Goal: Task Accomplishment & Management: Manage account settings

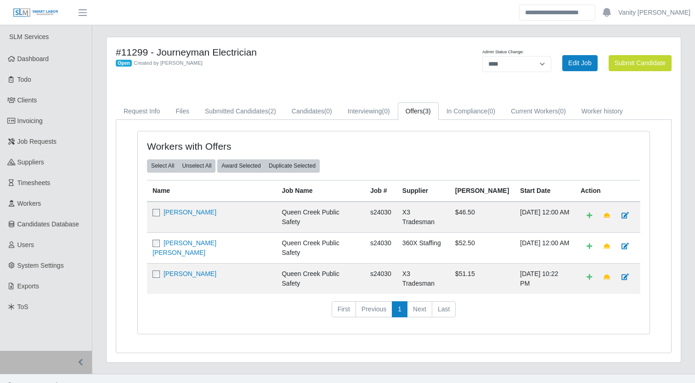
select select "****"
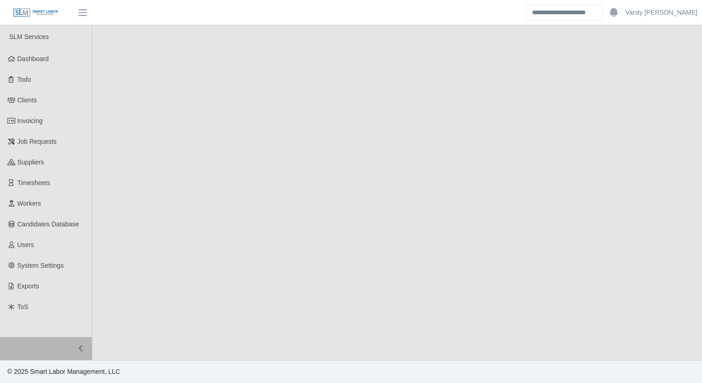
select select "****"
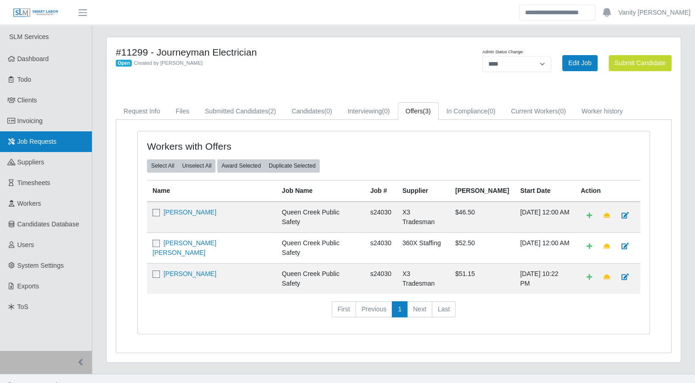
click at [37, 147] on link "Job Requests" at bounding box center [46, 141] width 92 height 21
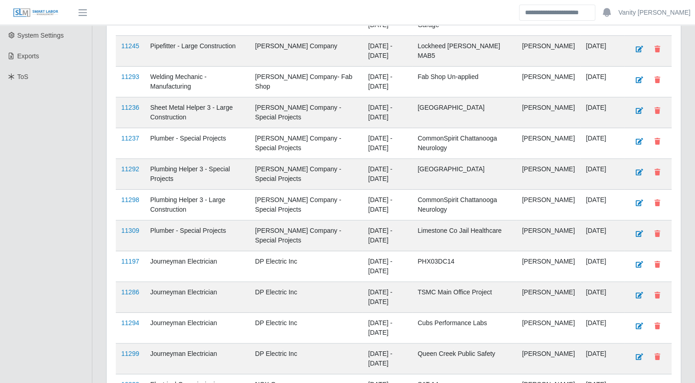
scroll to position [276, 0]
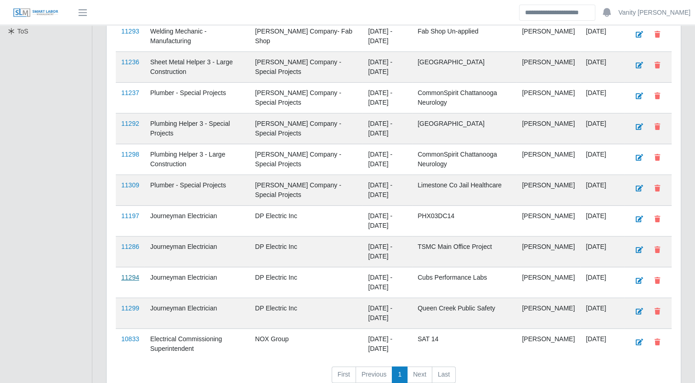
click at [127, 277] on link "11294" at bounding box center [130, 277] width 18 height 7
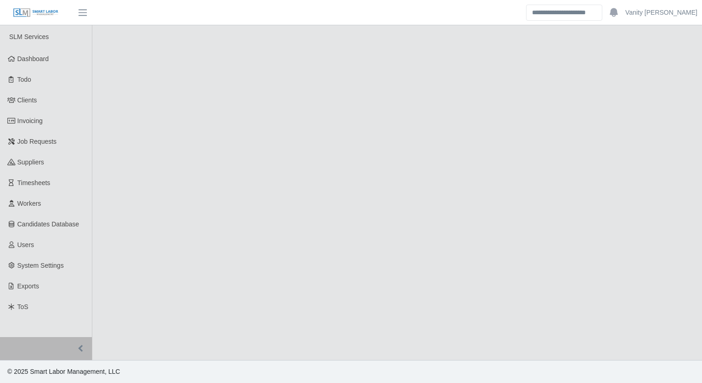
select select "****"
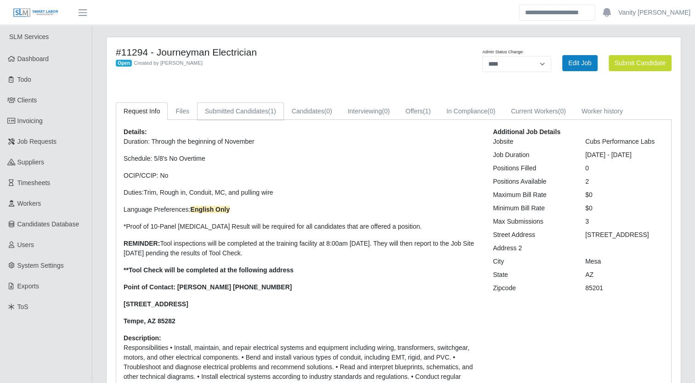
click at [241, 119] on link "Submitted Candidates (1)" at bounding box center [240, 111] width 87 height 18
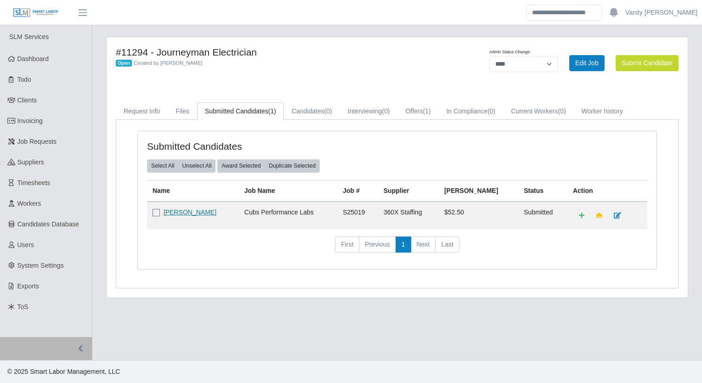
click at [177, 213] on link "Stavonne Sanders" at bounding box center [190, 212] width 53 height 7
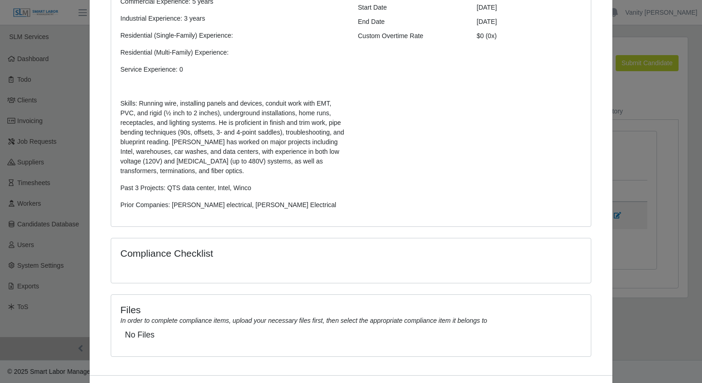
scroll to position [215, 0]
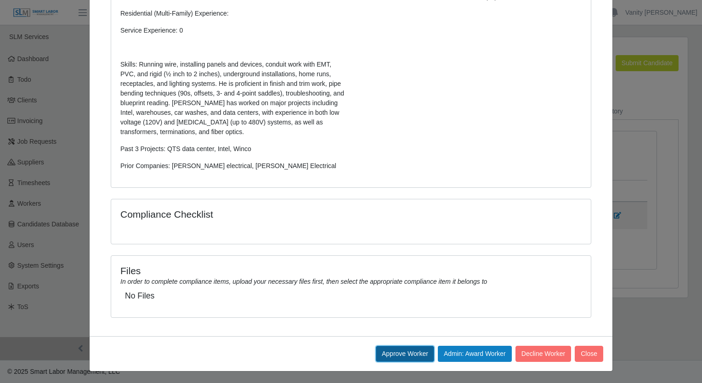
click at [389, 349] on button "Approve Worker" at bounding box center [405, 354] width 58 height 16
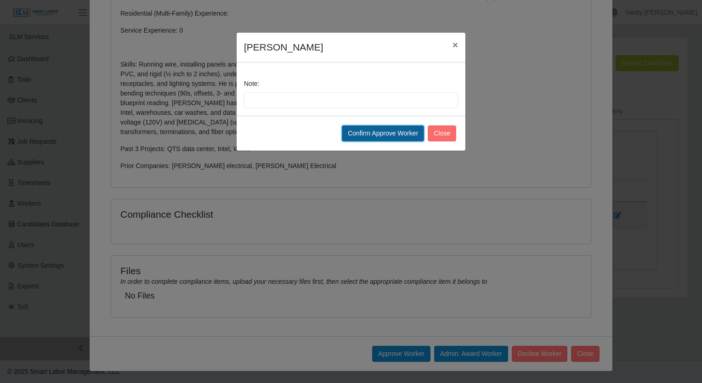
click at [382, 138] on button "Confirm Approve Worker" at bounding box center [383, 133] width 82 height 16
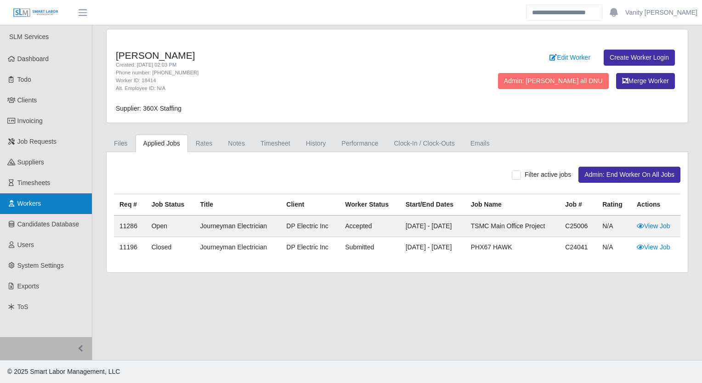
click at [36, 203] on span "Workers" at bounding box center [29, 203] width 24 height 7
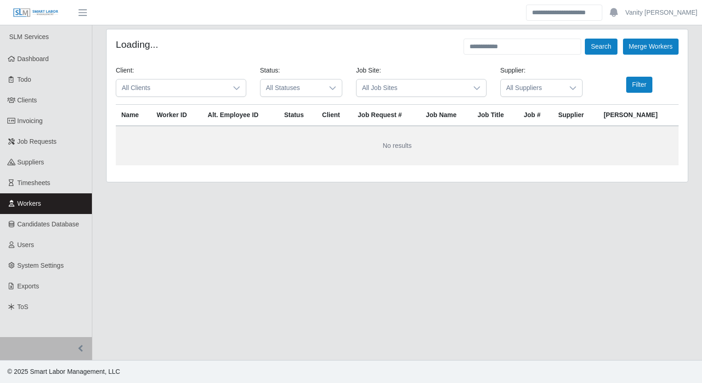
click at [481, 55] on form "Loading... Search Merge Workers Client: All Clients Status: All Statuses Job Si…" at bounding box center [397, 102] width 563 height 127
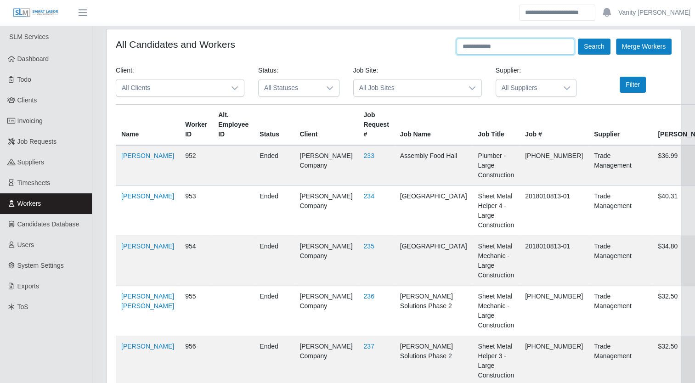
click at [485, 51] on input "text" at bounding box center [516, 47] width 118 height 16
click at [578, 39] on button "Search" at bounding box center [594, 47] width 32 height 16
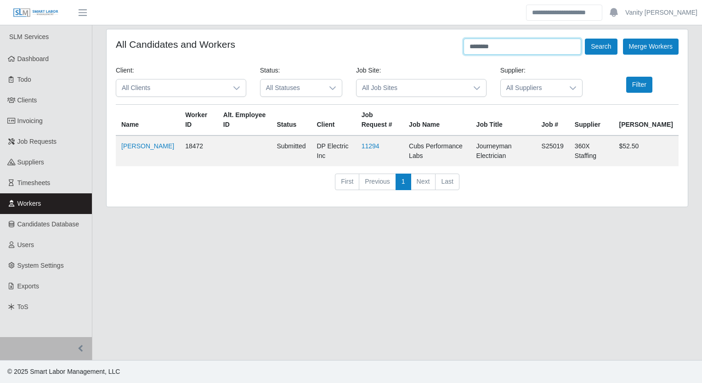
drag, startPoint x: 509, startPoint y: 48, endPoint x: 436, endPoint y: 57, distance: 74.1
click at [436, 57] on form "All Candidates and Workers ******** Search Merge Workers Client: All Clients St…" at bounding box center [397, 118] width 563 height 159
type input "****"
click at [236, 85] on icon at bounding box center [236, 88] width 7 height 7
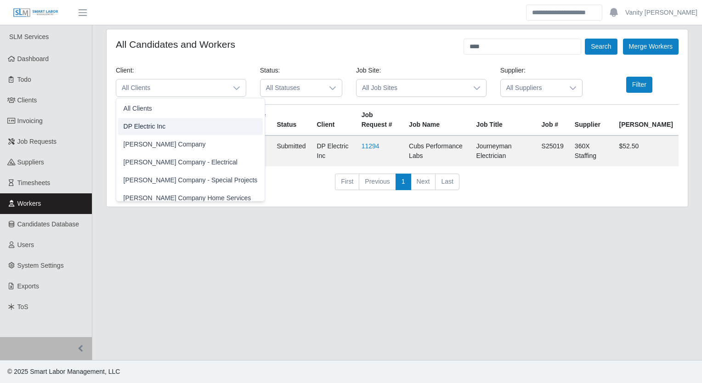
click at [195, 133] on li "DP Electric Inc" at bounding box center [190, 126] width 145 height 17
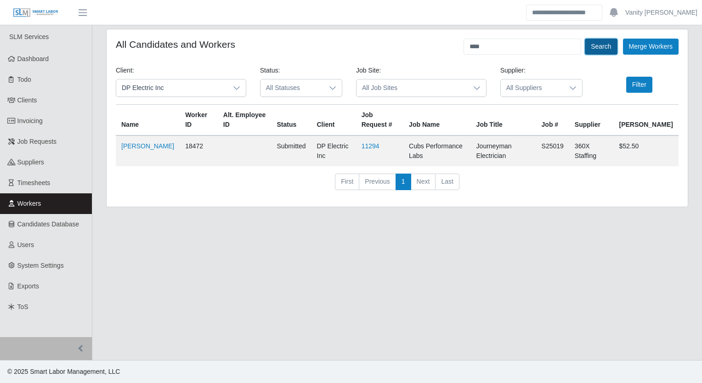
click at [607, 48] on button "Search" at bounding box center [601, 47] width 32 height 16
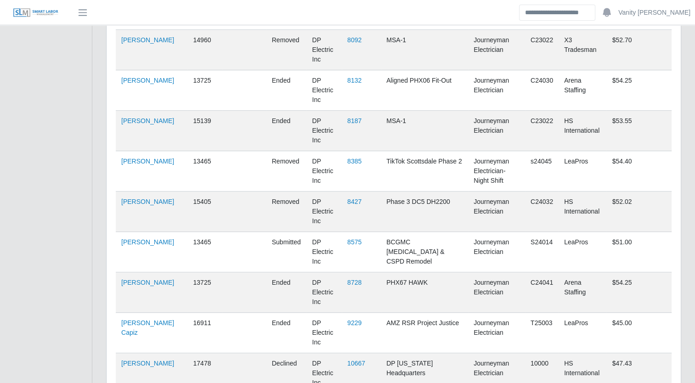
scroll to position [654, 0]
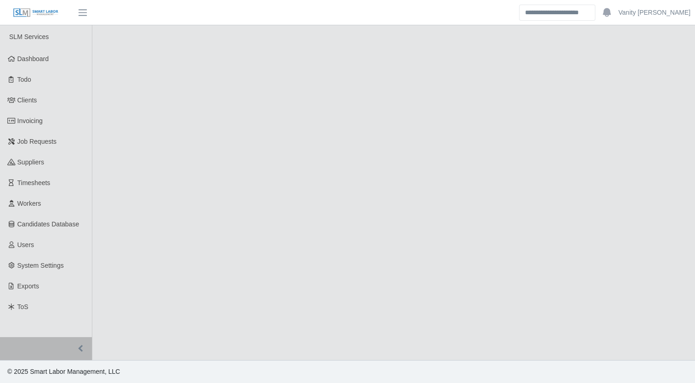
select select "****"
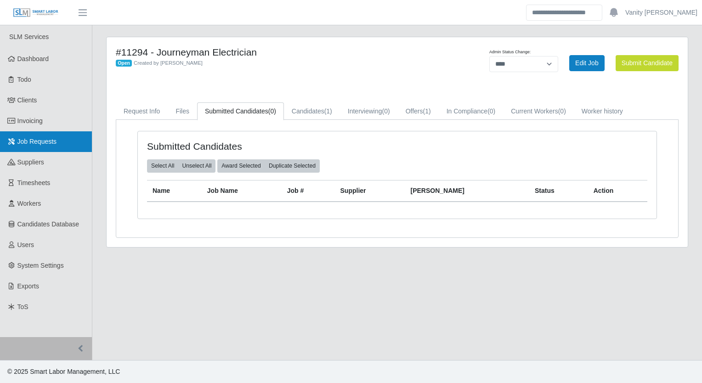
click at [21, 147] on link "Job Requests" at bounding box center [46, 141] width 92 height 21
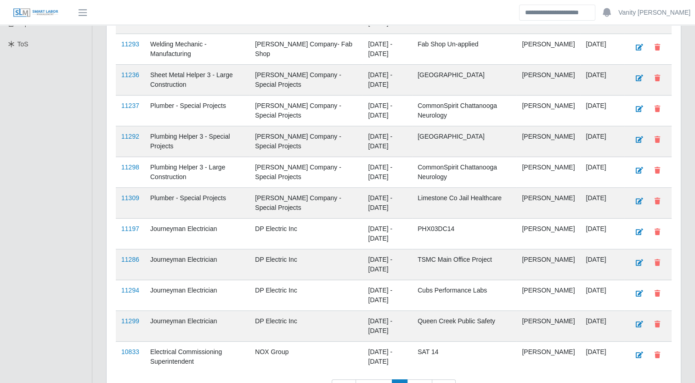
scroll to position [276, 0]
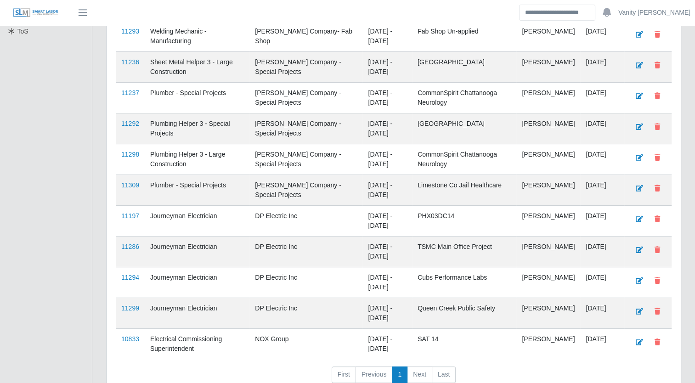
click at [132, 305] on link "11299" at bounding box center [130, 308] width 18 height 7
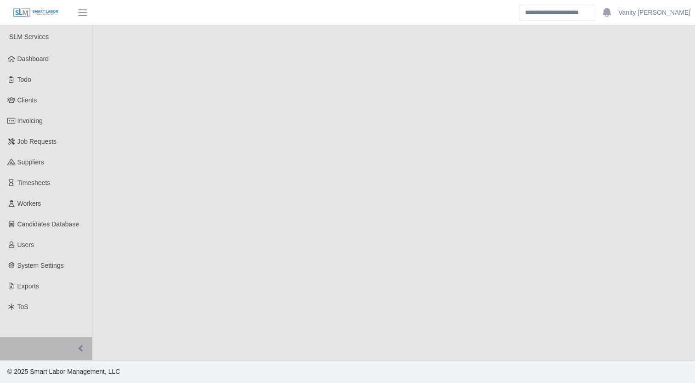
select select "****"
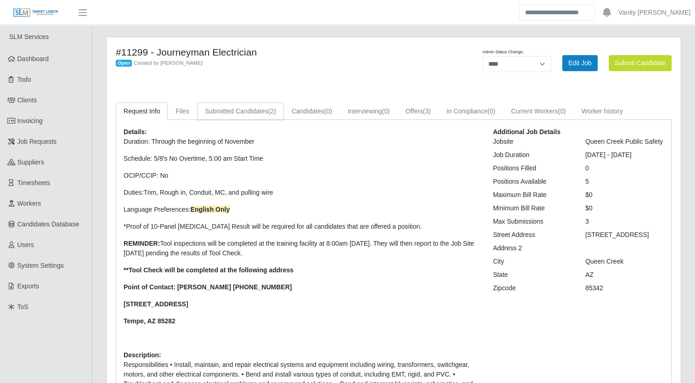
click at [242, 116] on link "Submitted Candidates (2)" at bounding box center [240, 111] width 87 height 18
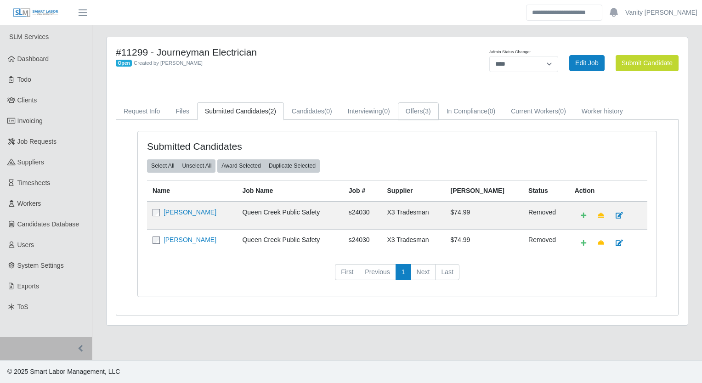
click at [421, 114] on link "Offers (3)" at bounding box center [418, 111] width 41 height 18
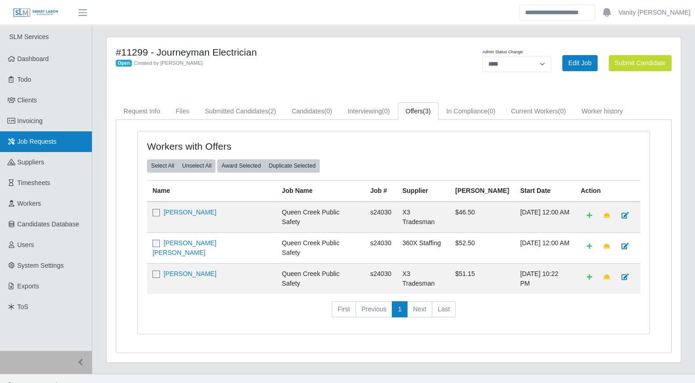
click at [42, 139] on span "Job Requests" at bounding box center [37, 141] width 40 height 7
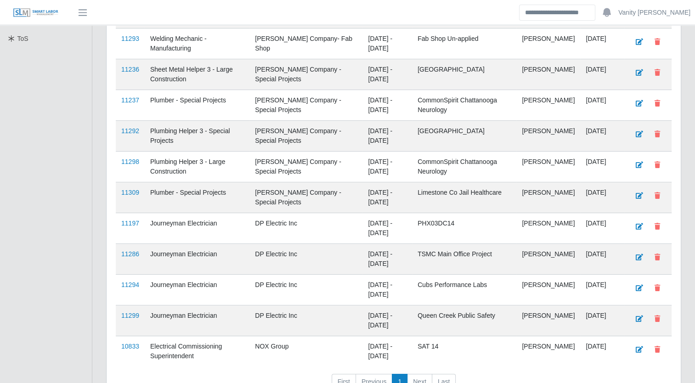
scroll to position [276, 0]
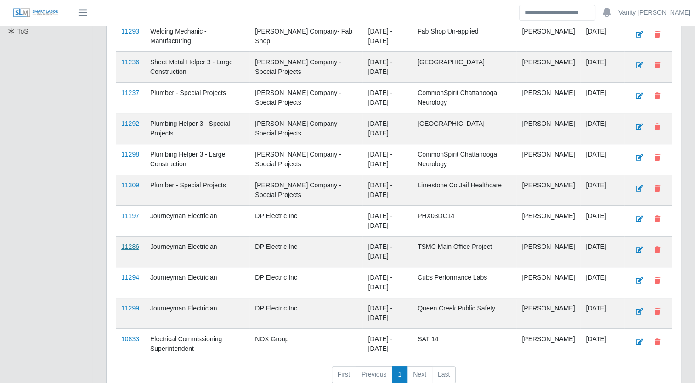
click at [133, 245] on link "11286" at bounding box center [130, 246] width 18 height 7
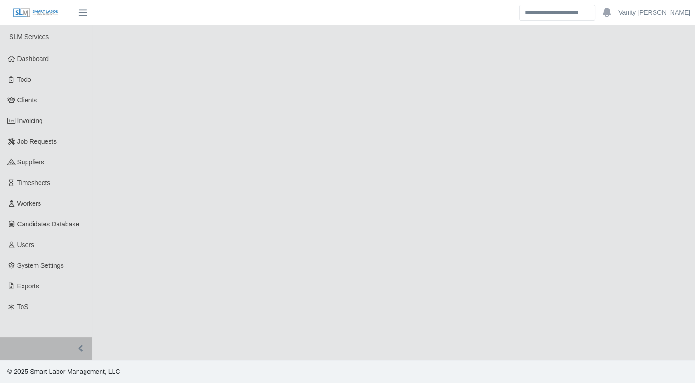
select select "****"
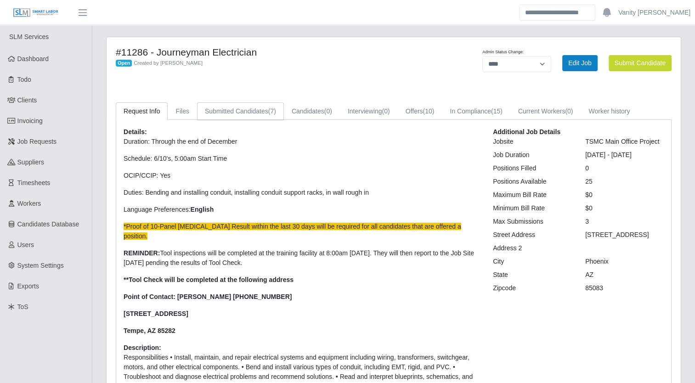
click at [268, 110] on span "(7)" at bounding box center [272, 111] width 8 height 7
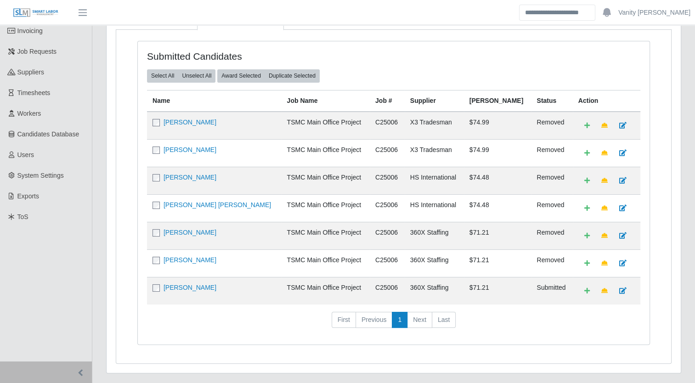
scroll to position [92, 0]
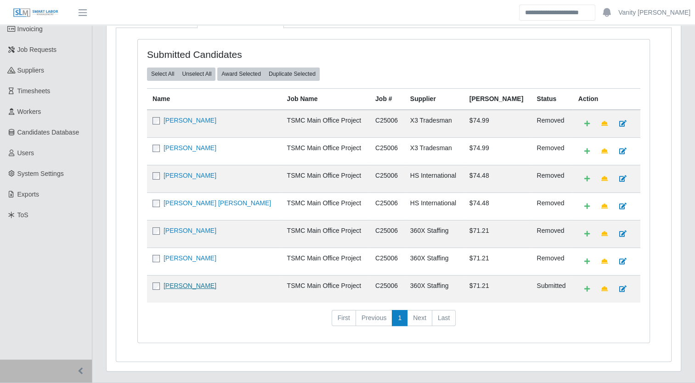
click at [216, 285] on link "[PERSON_NAME]" at bounding box center [190, 285] width 53 height 7
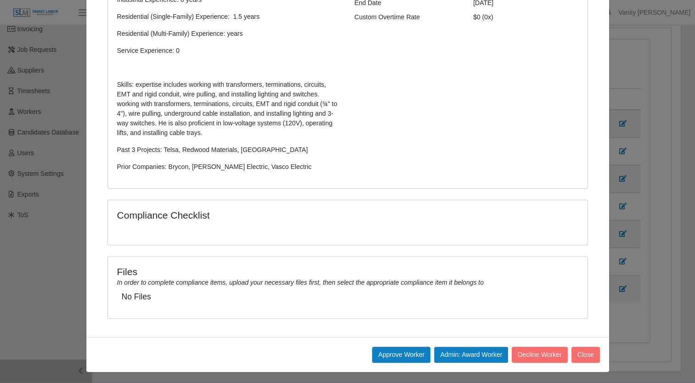
scroll to position [195, 0]
click at [410, 354] on button "Approve Worker" at bounding box center [401, 355] width 58 height 16
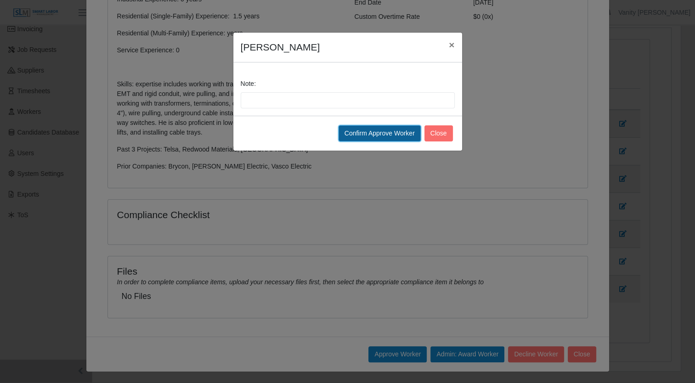
click at [376, 139] on button "Confirm Approve Worker" at bounding box center [380, 133] width 82 height 16
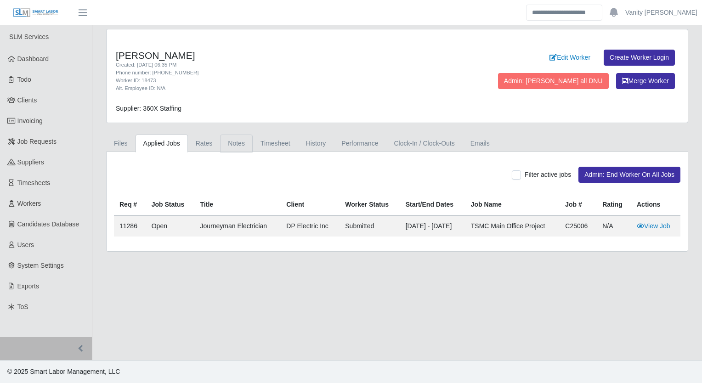
click at [239, 150] on link "Notes" at bounding box center [236, 144] width 33 height 18
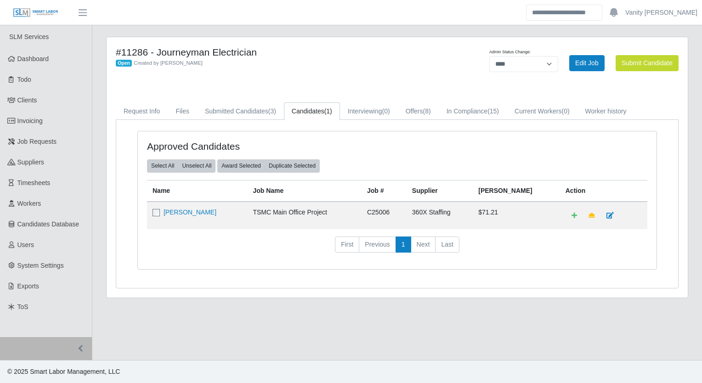
select select "****"
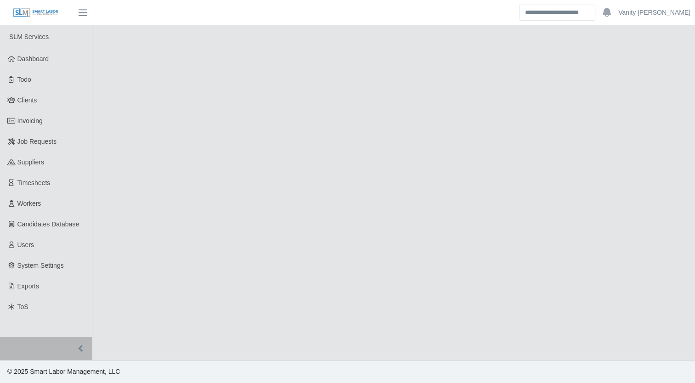
select select "****"
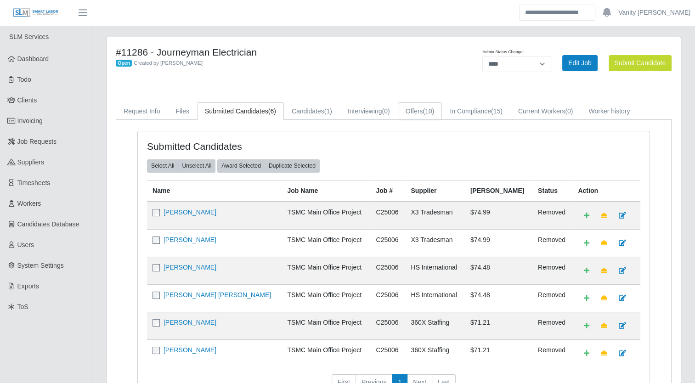
click at [435, 113] on link "Offers (10)" at bounding box center [420, 111] width 45 height 18
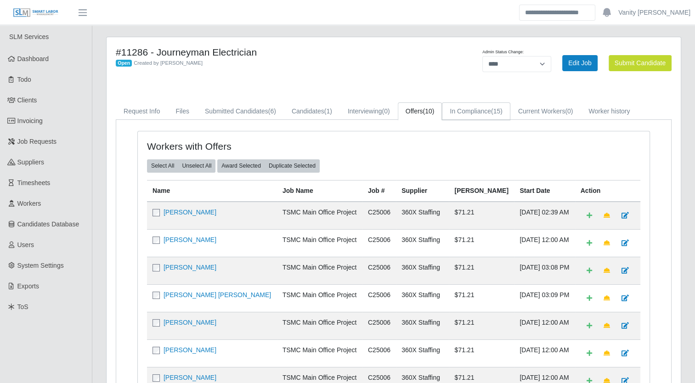
click at [478, 118] on link "In Compliance (15)" at bounding box center [476, 111] width 68 height 18
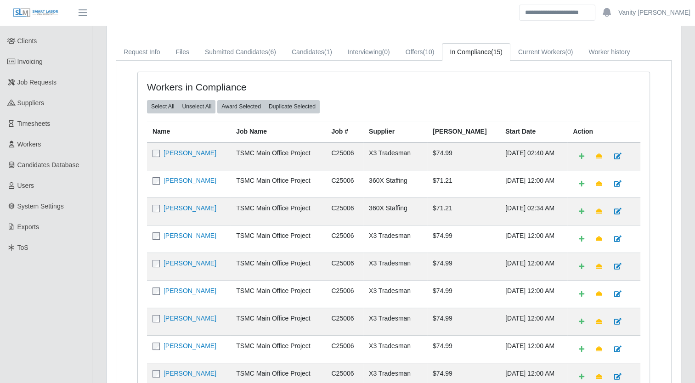
scroll to position [46, 0]
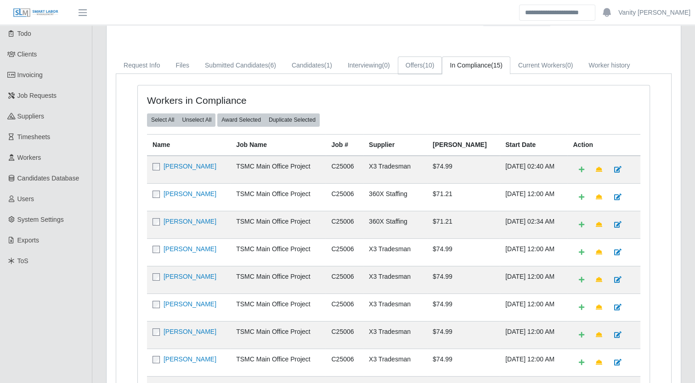
click at [421, 66] on link "Offers (10)" at bounding box center [420, 66] width 45 height 18
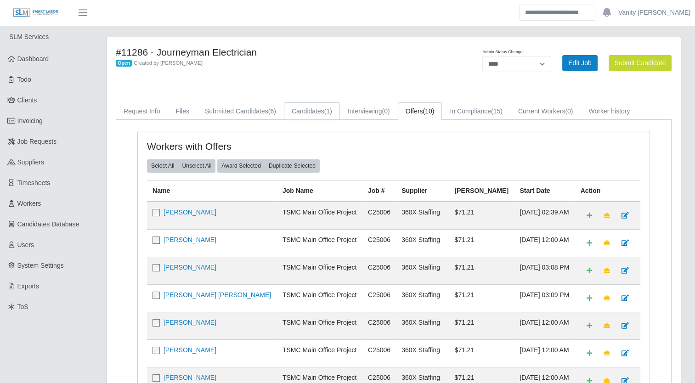
click at [306, 116] on link "Candidates (1)" at bounding box center [312, 111] width 56 height 18
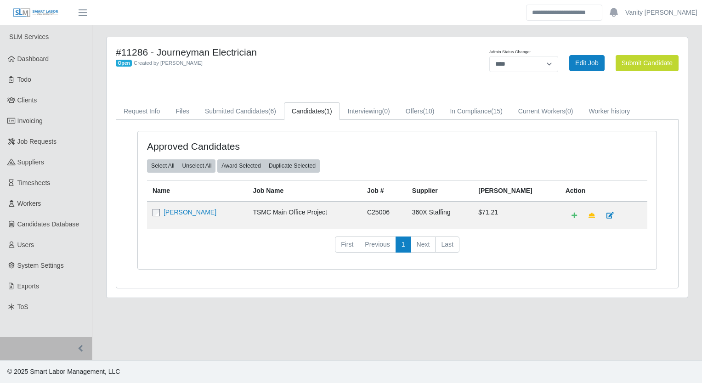
click at [372, 72] on div "#11286 - Journeyman Electrician Open Created by Jerrin Jaramillo" at bounding box center [277, 62] width 336 height 33
click at [425, 118] on link "Offers (10)" at bounding box center [420, 111] width 45 height 18
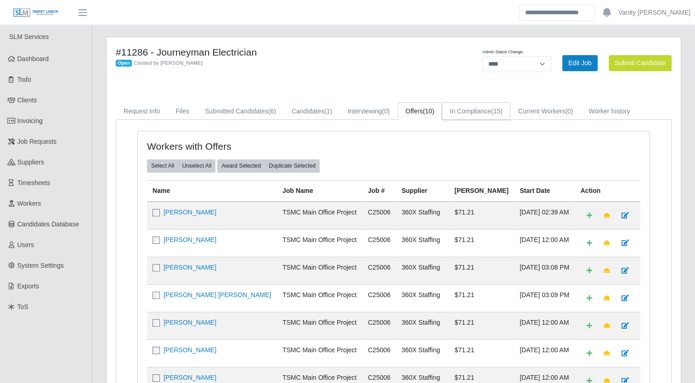
click at [461, 105] on link "In Compliance (15)" at bounding box center [476, 111] width 68 height 18
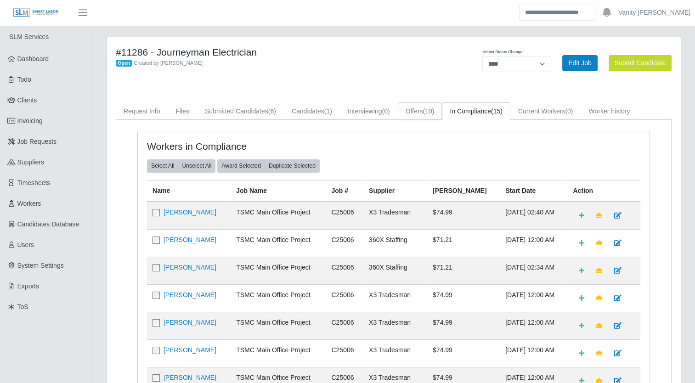
click at [418, 113] on link "Offers (10)" at bounding box center [420, 111] width 45 height 18
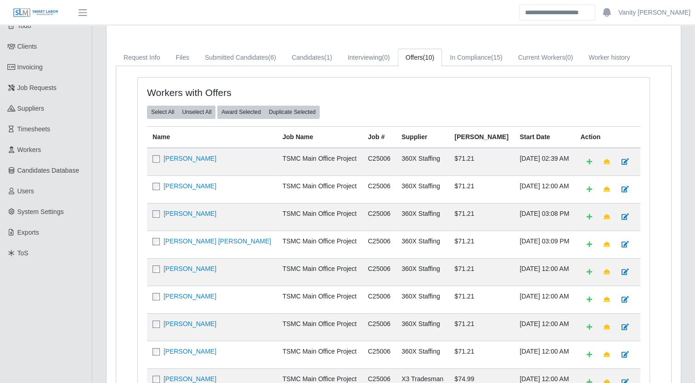
scroll to position [46, 0]
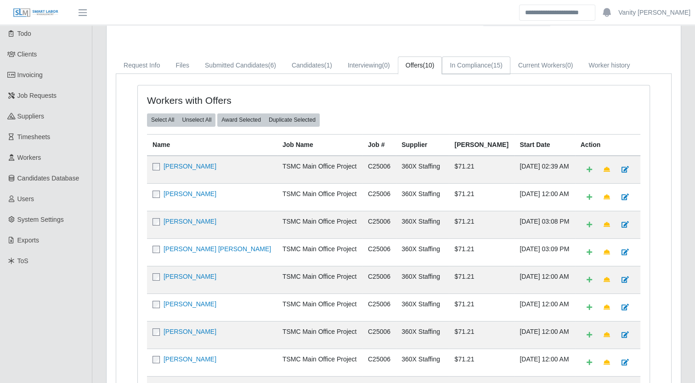
click at [485, 57] on link "In Compliance (15)" at bounding box center [476, 66] width 68 height 18
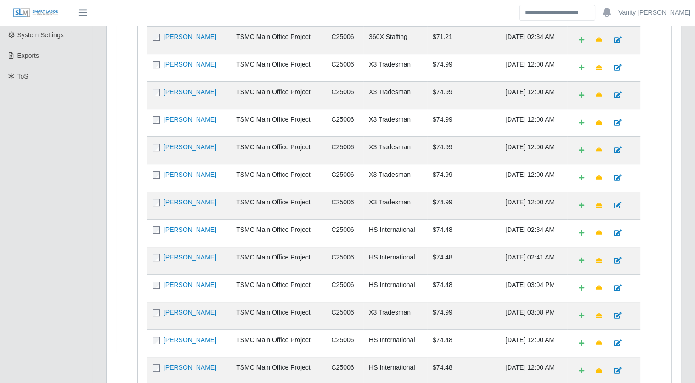
scroll to position [276, 0]
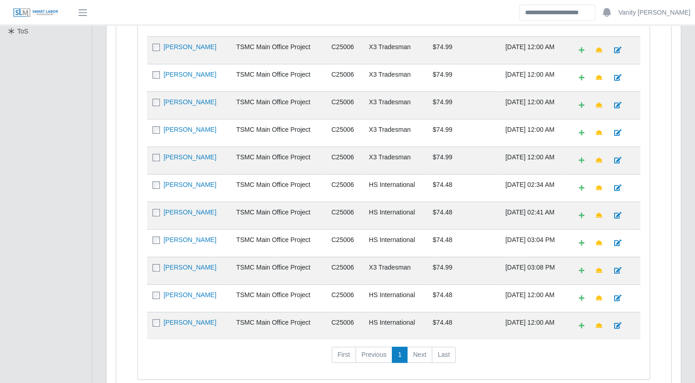
click at [37, 238] on ul "SLM Services Dashboard Todo Clients Invoicing Job Requests Suppliers Timesheets…" at bounding box center [46, 73] width 92 height 647
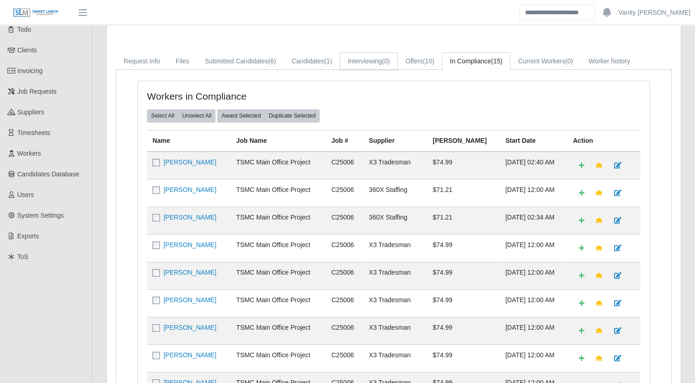
scroll to position [46, 0]
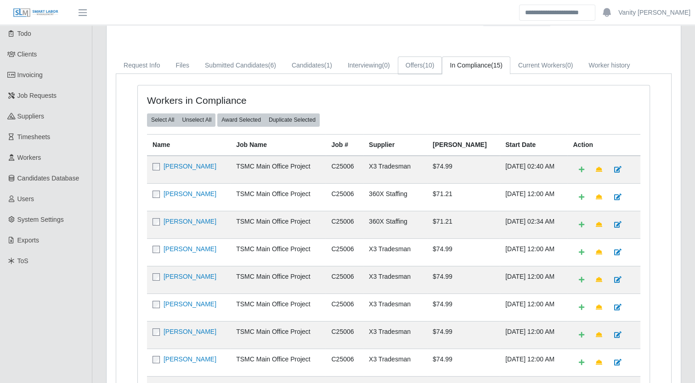
click at [416, 63] on link "Offers (10)" at bounding box center [420, 66] width 45 height 18
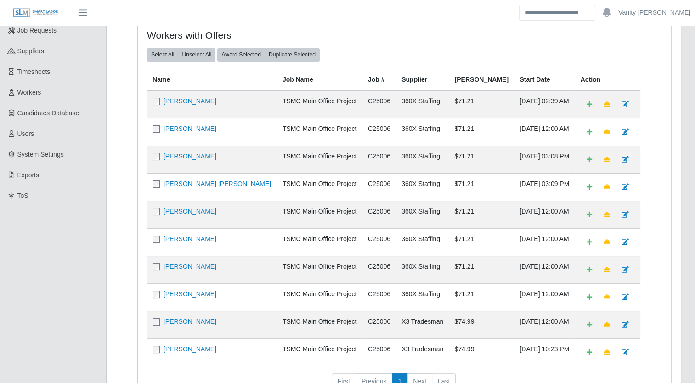
scroll to position [138, 0]
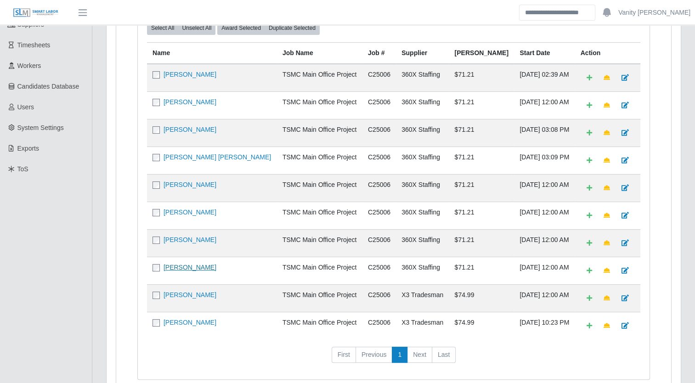
click at [191, 264] on link "Shane Woody" at bounding box center [190, 267] width 53 height 7
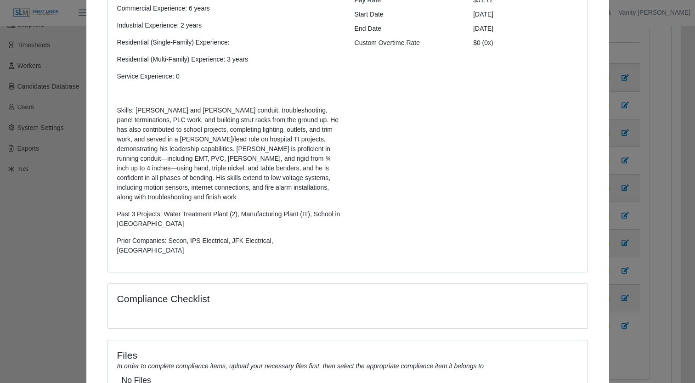
scroll to position [234, 0]
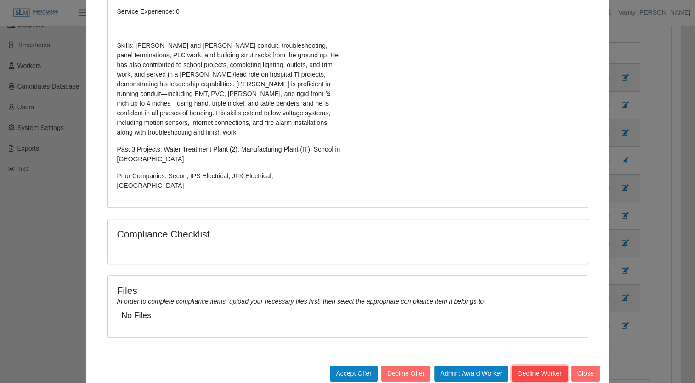
click at [522, 366] on button "Decline Worker" at bounding box center [540, 374] width 56 height 16
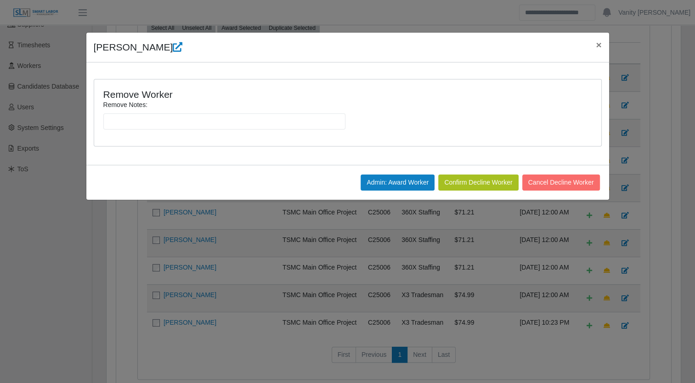
scroll to position [0, 0]
click at [309, 124] on input "Remove Notes:" at bounding box center [224, 122] width 242 height 16
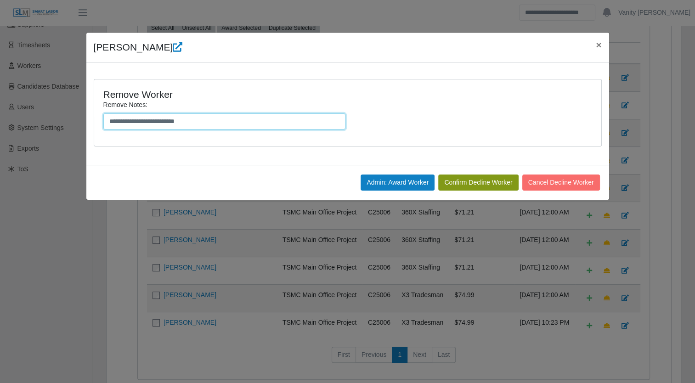
type input "**********"
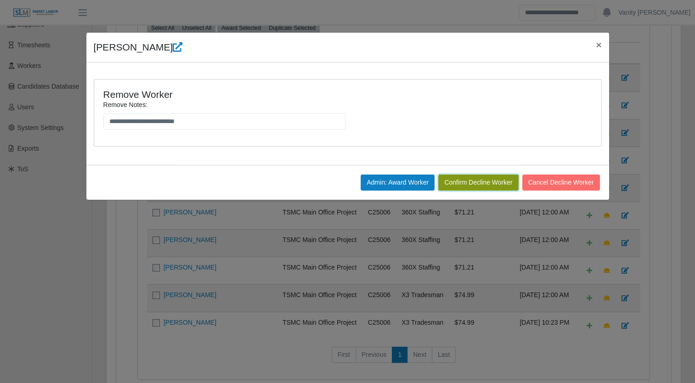
click at [476, 182] on button "Confirm Decline Worker" at bounding box center [478, 183] width 80 height 16
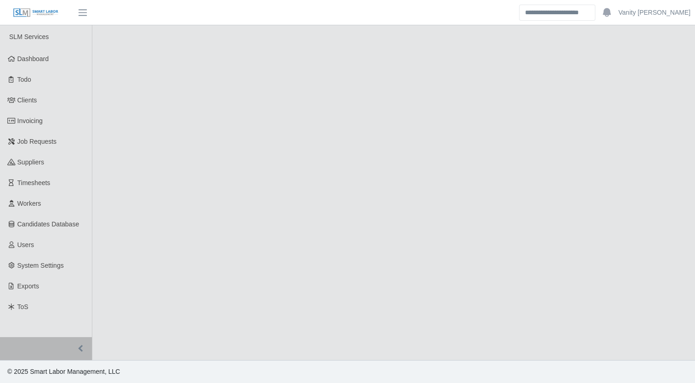
select select "****"
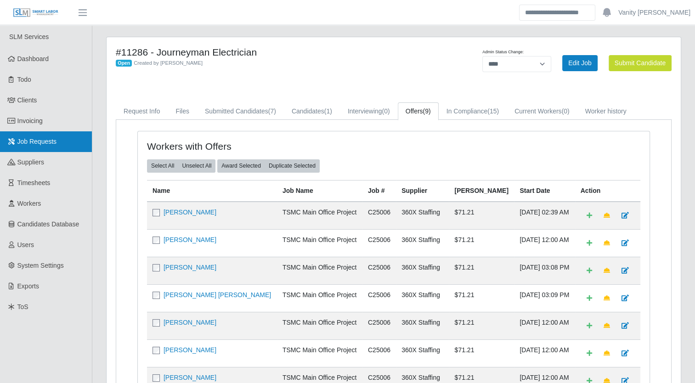
click at [56, 141] on link "Job Requests" at bounding box center [46, 141] width 92 height 21
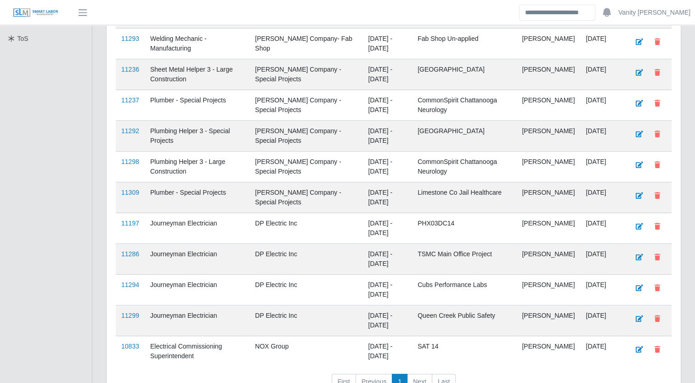
scroll to position [322, 0]
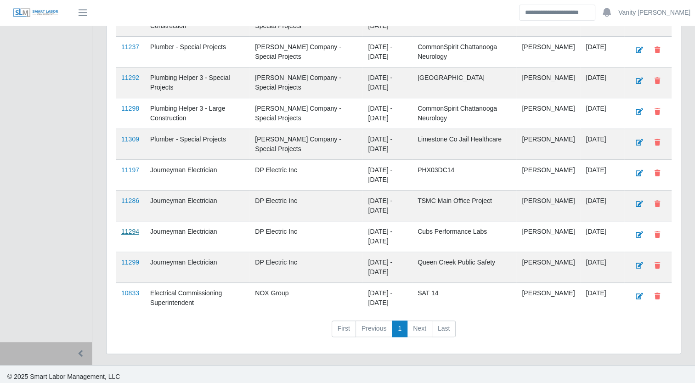
click at [131, 229] on link "11294" at bounding box center [130, 231] width 18 height 7
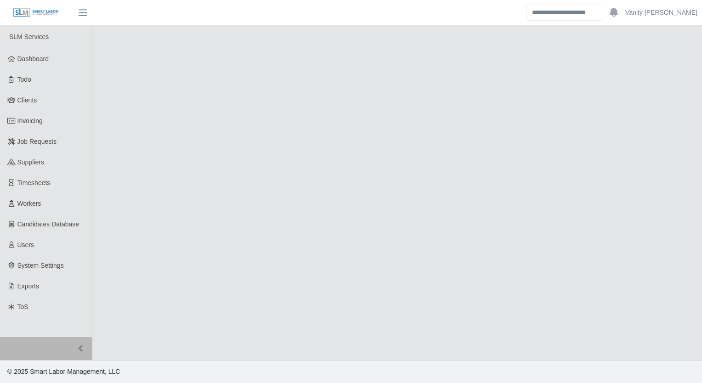
select select "****"
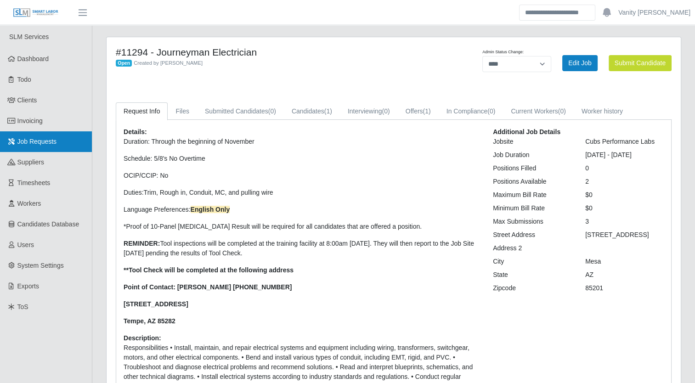
click at [57, 141] on link "Job Requests" at bounding box center [46, 141] width 92 height 21
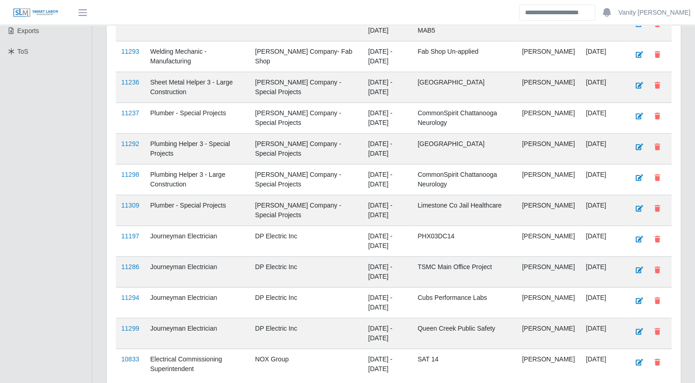
scroll to position [276, 0]
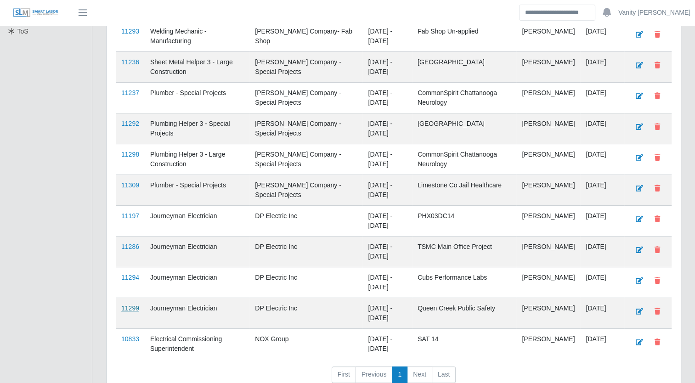
click at [131, 305] on link "11299" at bounding box center [130, 308] width 18 height 7
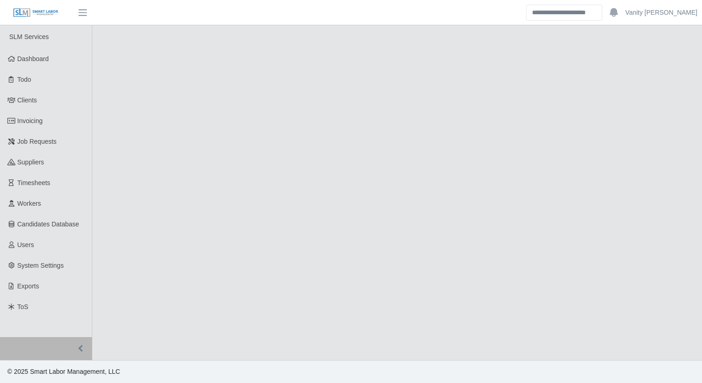
select select "****"
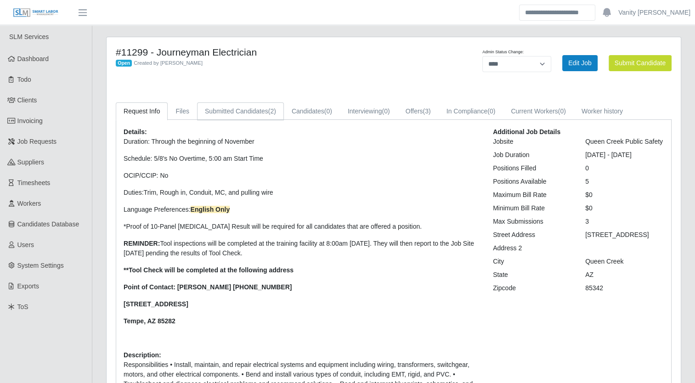
click at [261, 109] on link "Submitted Candidates (2)" at bounding box center [240, 111] width 87 height 18
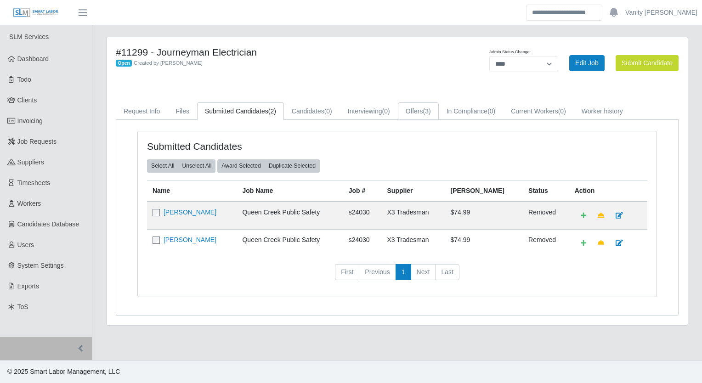
click at [415, 111] on link "Offers (3)" at bounding box center [418, 111] width 41 height 18
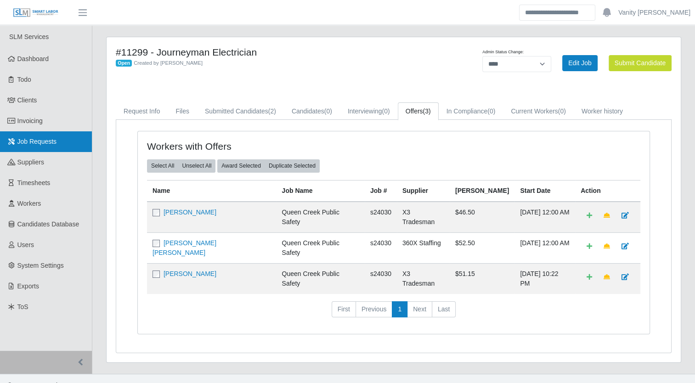
click at [54, 143] on span "Job Requests" at bounding box center [37, 141] width 40 height 7
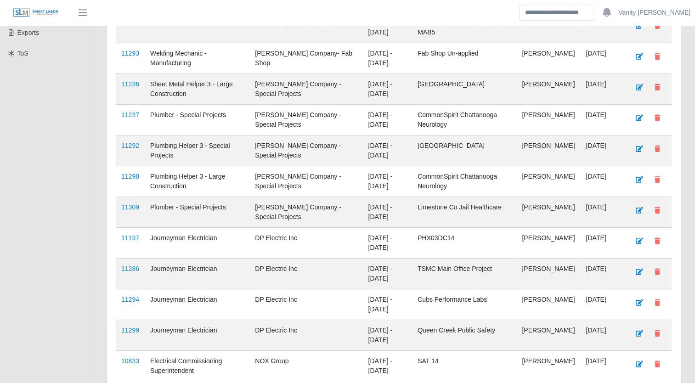
scroll to position [276, 0]
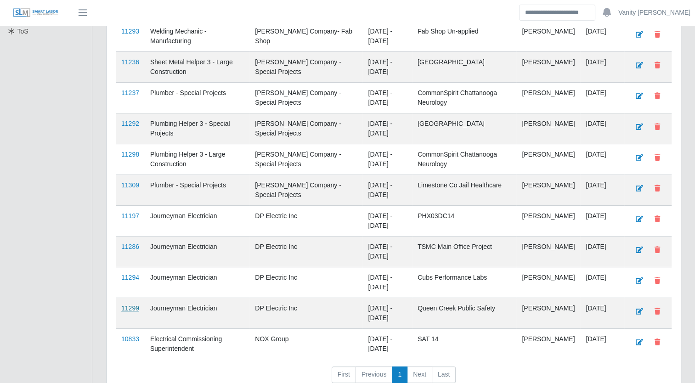
click at [123, 305] on link "11299" at bounding box center [130, 308] width 18 height 7
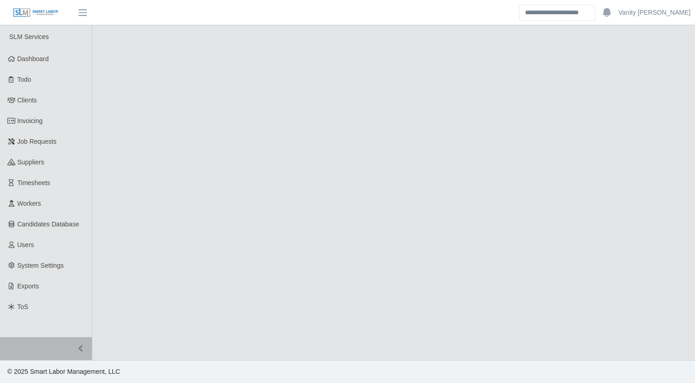
select select "****"
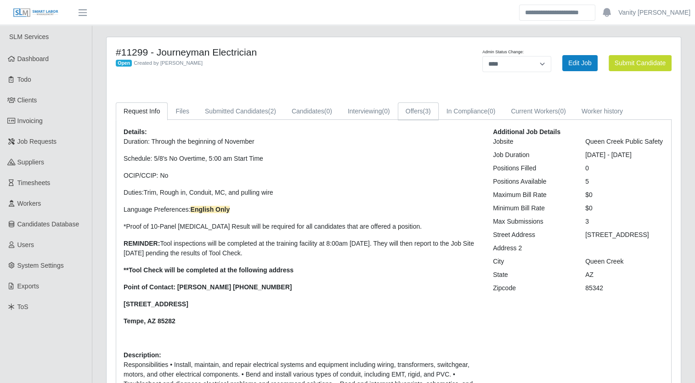
click at [427, 108] on span "(3)" at bounding box center [427, 111] width 8 height 7
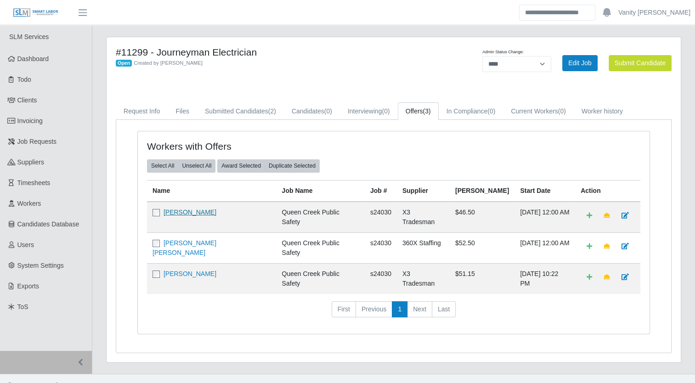
click at [211, 209] on link "[PERSON_NAME]" at bounding box center [190, 212] width 53 height 7
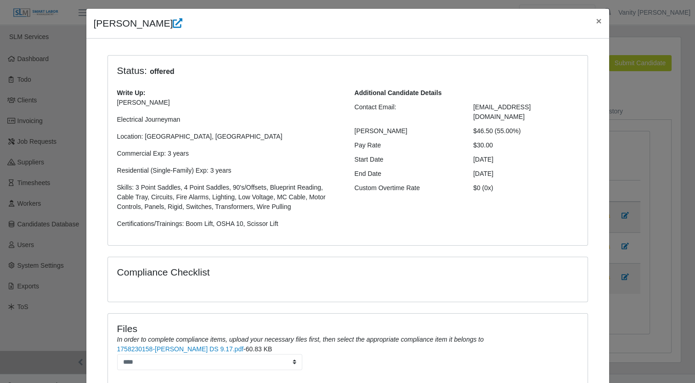
scroll to position [93, 0]
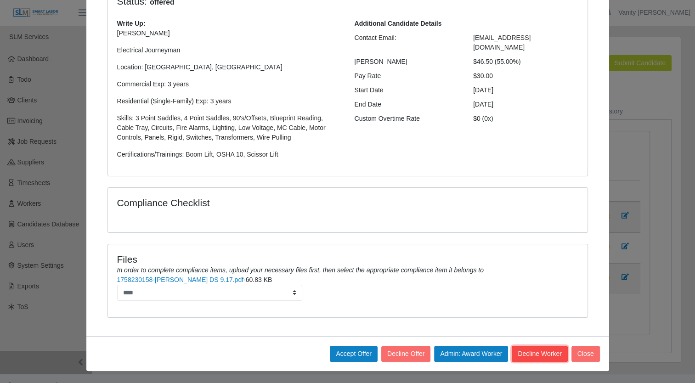
click at [520, 356] on button "Decline Worker" at bounding box center [540, 354] width 56 height 16
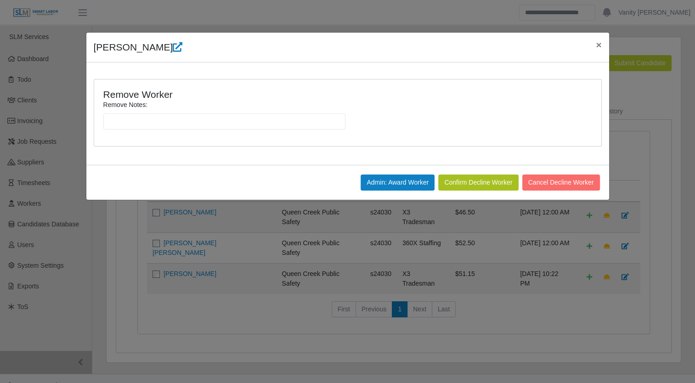
scroll to position [0, 0]
click at [298, 124] on input "Remove Notes:" at bounding box center [224, 122] width 242 height 16
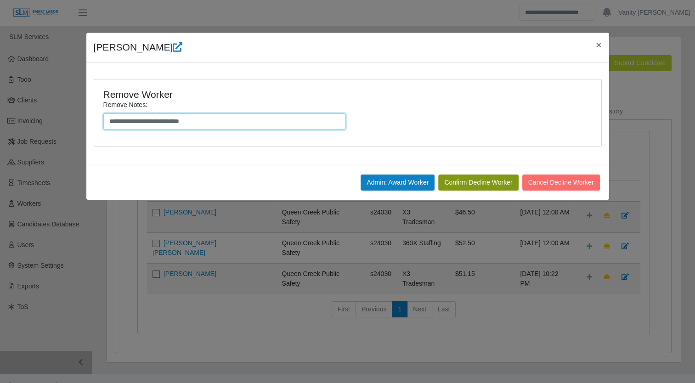
type input "**********"
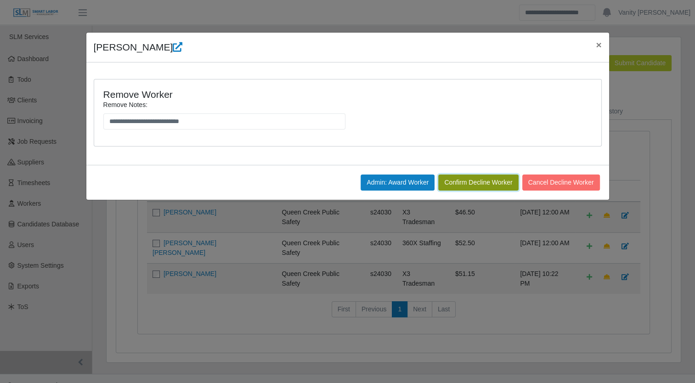
click at [473, 177] on button "Confirm Decline Worker" at bounding box center [478, 183] width 80 height 16
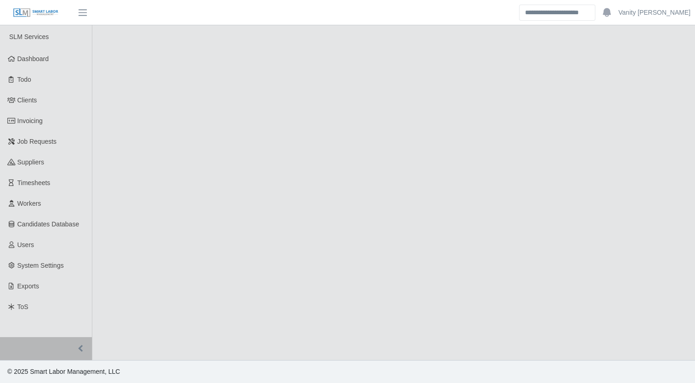
select select "****"
